Goal: Task Accomplishment & Management: Use online tool/utility

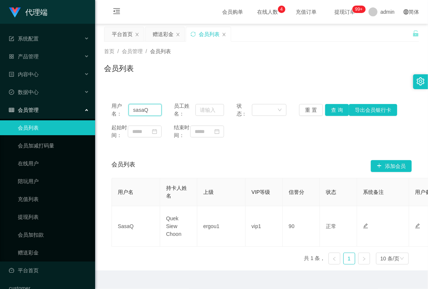
click at [138, 109] on input "sasaQ" at bounding box center [144, 110] width 33 height 12
click at [192, 80] on div "首页 / 会员管理 / 会员列表 / 会员列表" at bounding box center [261, 64] width 333 height 44
click at [162, 34] on div "赠送彩金" at bounding box center [163, 34] width 21 height 14
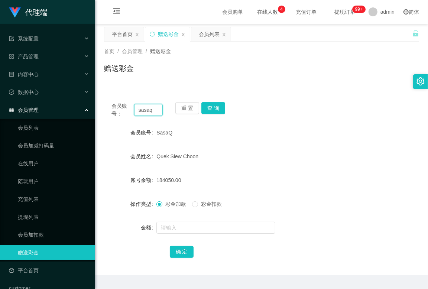
click at [142, 111] on input "sasaq" at bounding box center [148, 110] width 29 height 12
paste input "Q"
type input "sasaQ"
click at [212, 108] on button "查 询" at bounding box center [213, 108] width 24 height 12
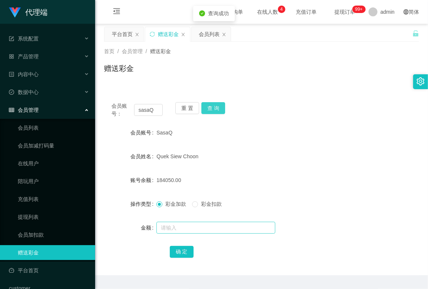
scroll to position [20, 0]
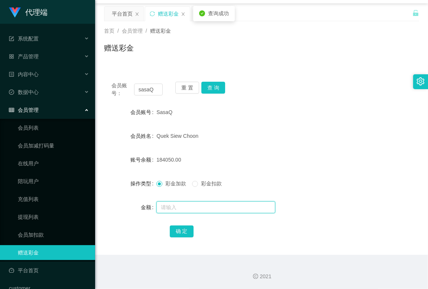
click at [180, 208] on input "text" at bounding box center [215, 207] width 119 height 12
type input "1"
type input "1900"
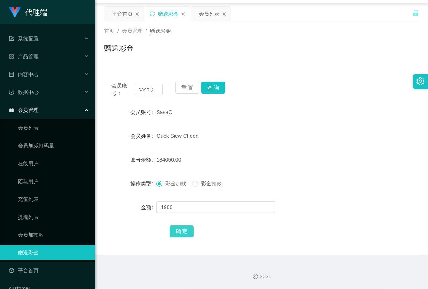
click at [180, 231] on button "确 定" at bounding box center [182, 231] width 24 height 12
click at [337, 143] on div "会员姓名 [PERSON_NAME]" at bounding box center [261, 135] width 315 height 15
click at [216, 88] on button "查 询" at bounding box center [213, 88] width 24 height 12
